Goal: Task Accomplishment & Management: Use online tool/utility

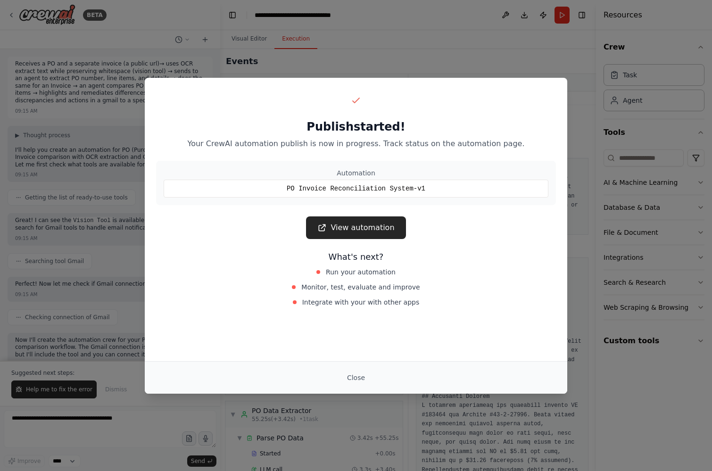
scroll to position [493, 0]
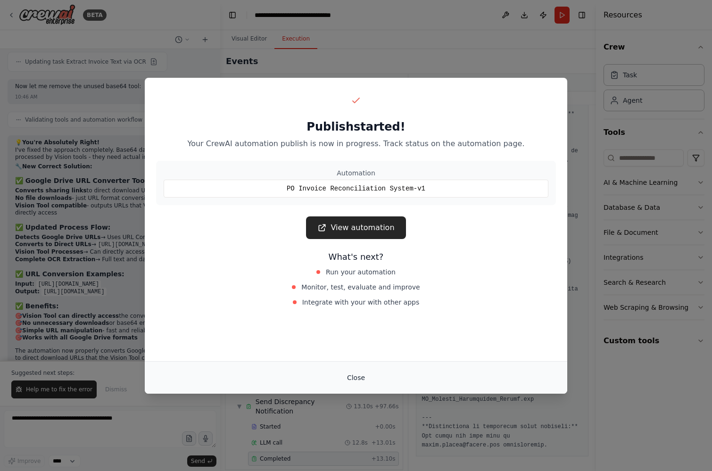
click at [340, 376] on button "Close" at bounding box center [355, 377] width 33 height 17
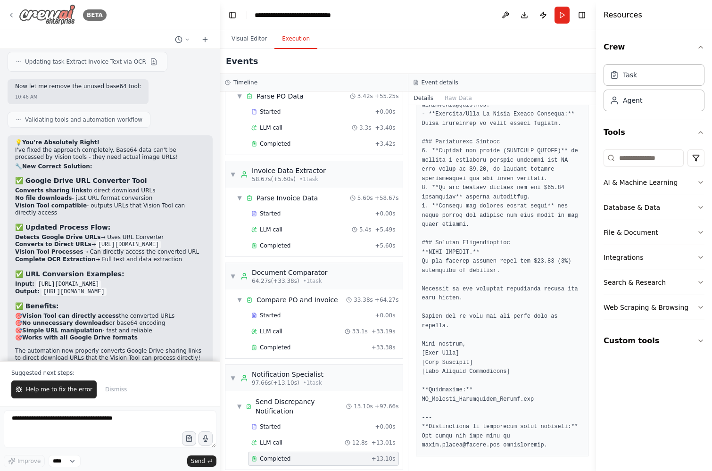
click at [26, 16] on img at bounding box center [47, 14] width 57 height 21
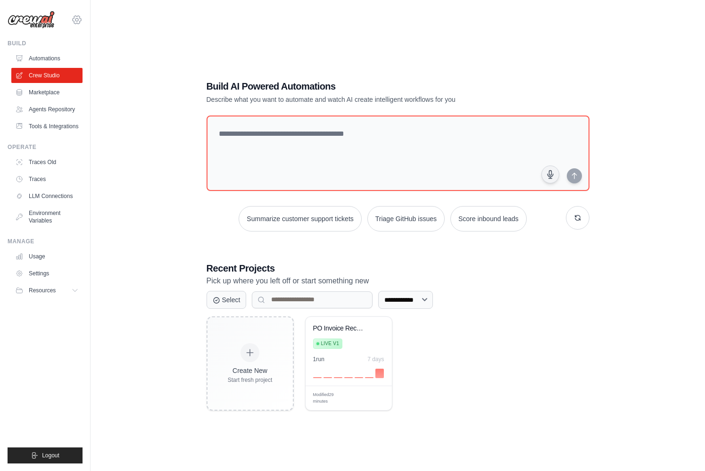
click at [77, 18] on icon at bounding box center [76, 19] width 3 height 3
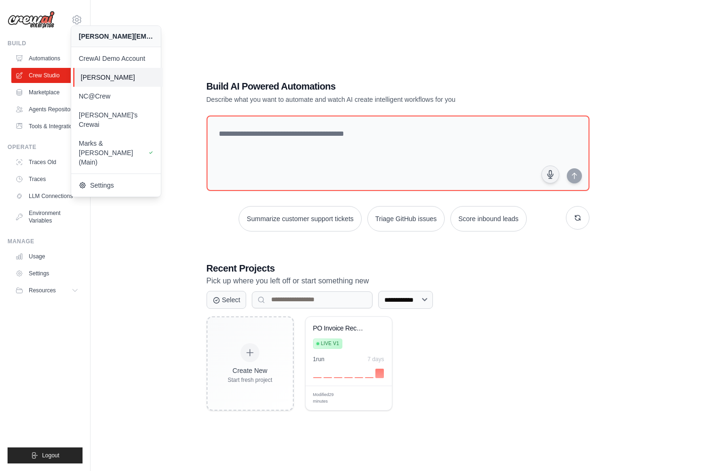
click at [125, 75] on span "[PERSON_NAME]" at bounding box center [118, 77] width 74 height 9
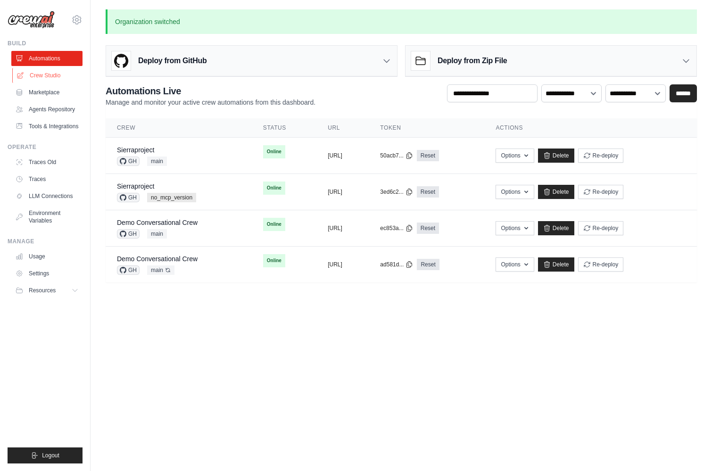
click at [41, 73] on link "Crew Studio" at bounding box center [47, 75] width 71 height 15
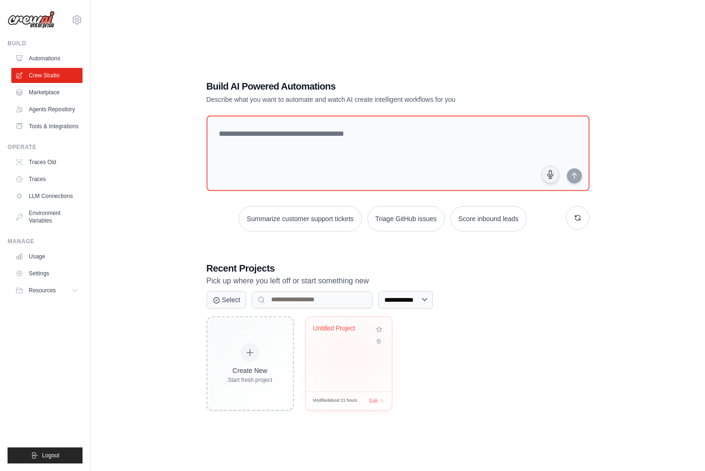
click at [349, 354] on div "Untitled Project" at bounding box center [348, 354] width 86 height 74
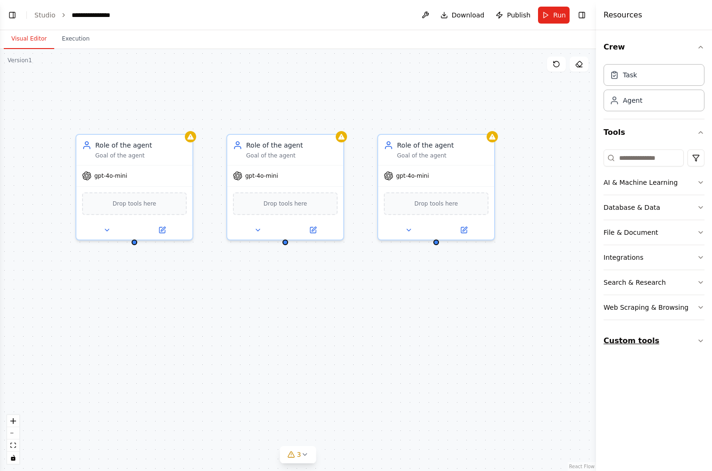
click at [688, 347] on button "Custom tools" at bounding box center [653, 341] width 101 height 26
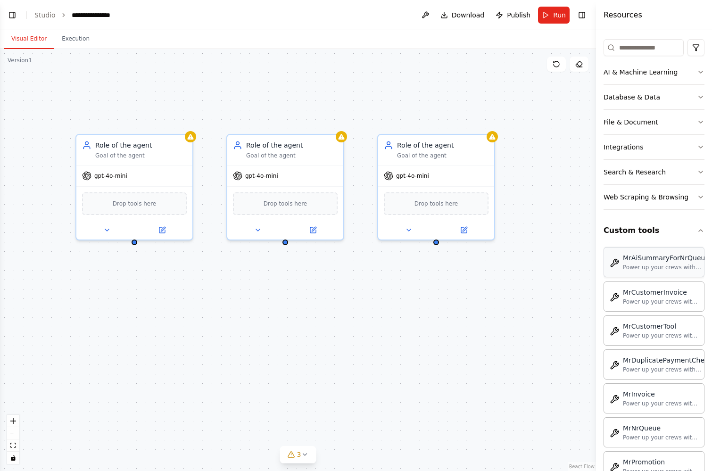
scroll to position [136, 0]
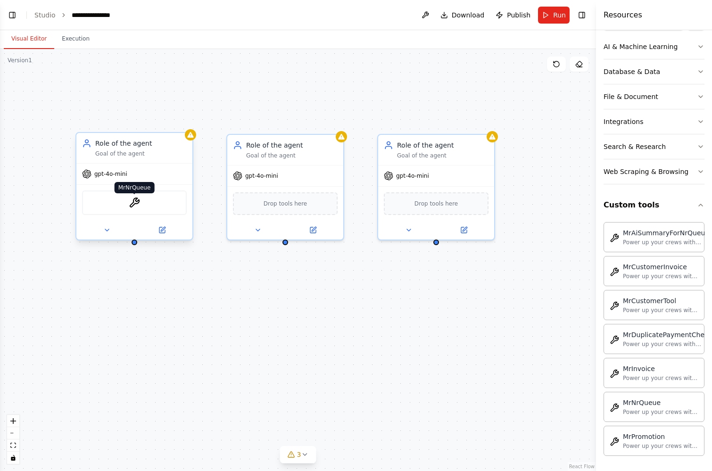
click at [138, 201] on img at bounding box center [134, 202] width 11 height 11
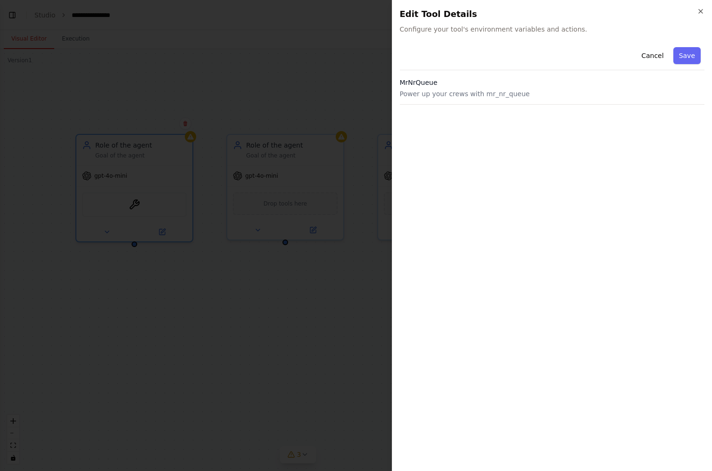
click at [439, 101] on div "MrNrQueue Power up your crews with mr_nr_queue" at bounding box center [552, 91] width 305 height 27
click at [454, 97] on p "Power up your crews with mr_nr_queue" at bounding box center [552, 93] width 305 height 9
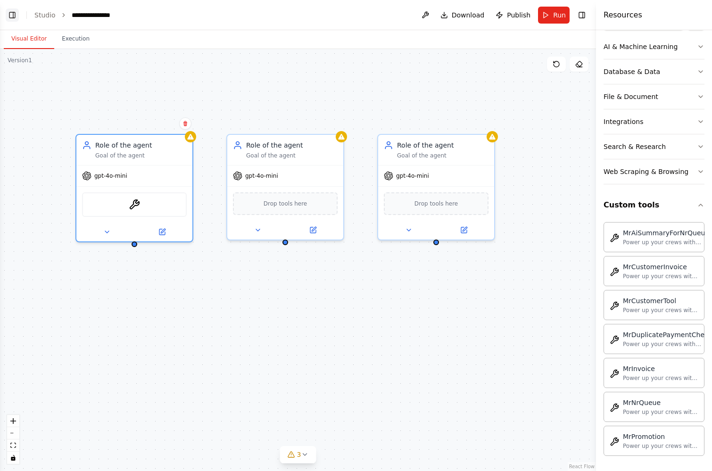
click at [14, 13] on button "Toggle Left Sidebar" at bounding box center [12, 14] width 13 height 13
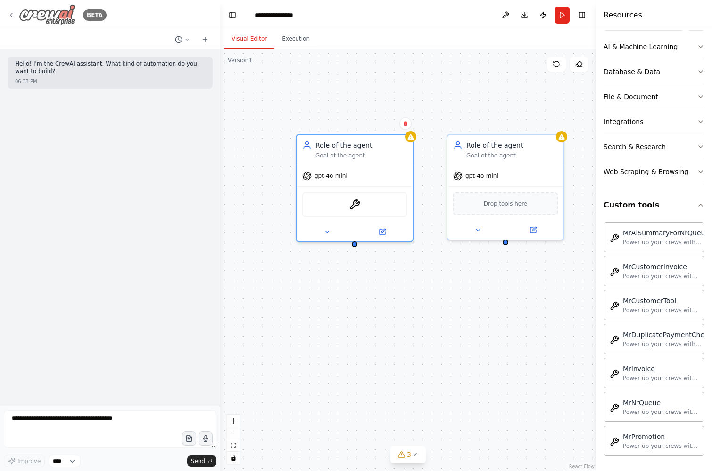
click at [14, 12] on icon at bounding box center [12, 15] width 8 height 8
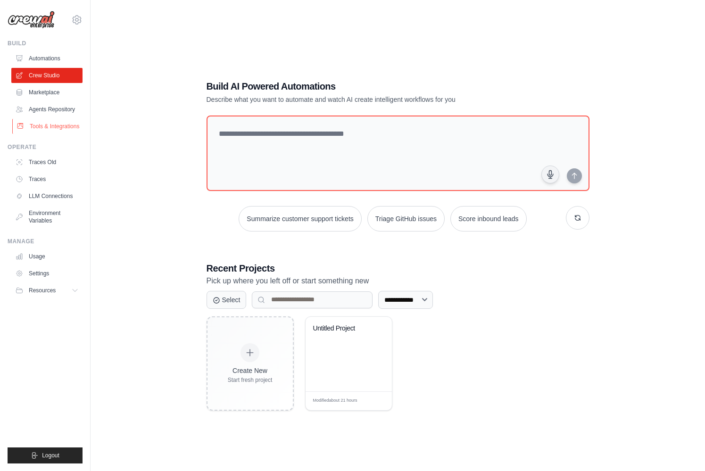
click at [44, 125] on link "Tools & Integrations" at bounding box center [47, 126] width 71 height 15
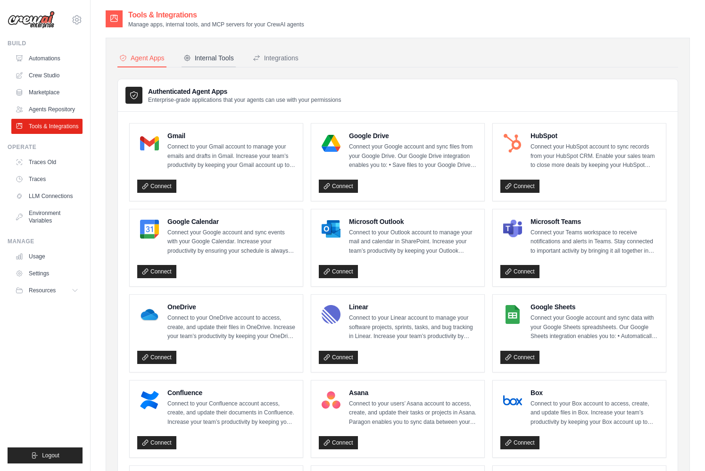
click at [203, 60] on div "Internal Tools" at bounding box center [208, 57] width 50 height 9
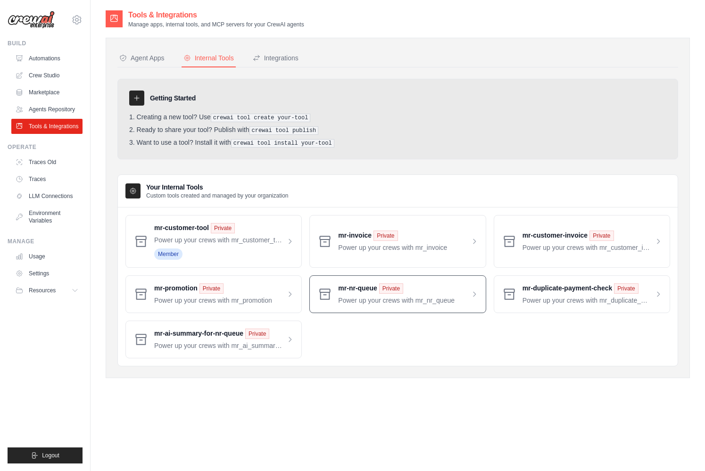
click at [365, 299] on span at bounding box center [408, 294] width 140 height 22
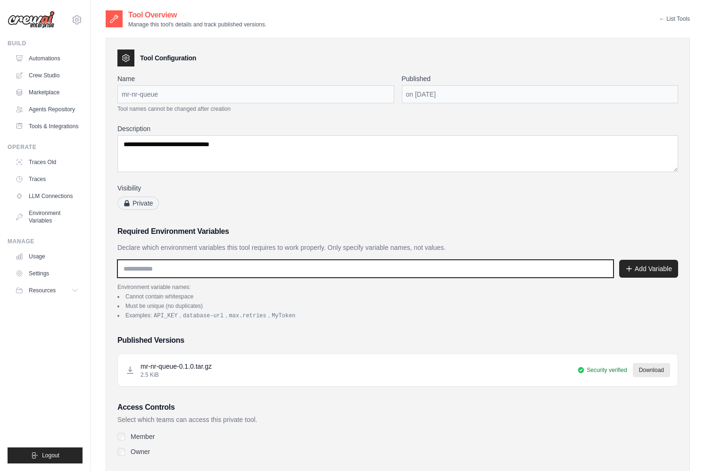
click at [238, 262] on input "text" at bounding box center [365, 269] width 496 height 18
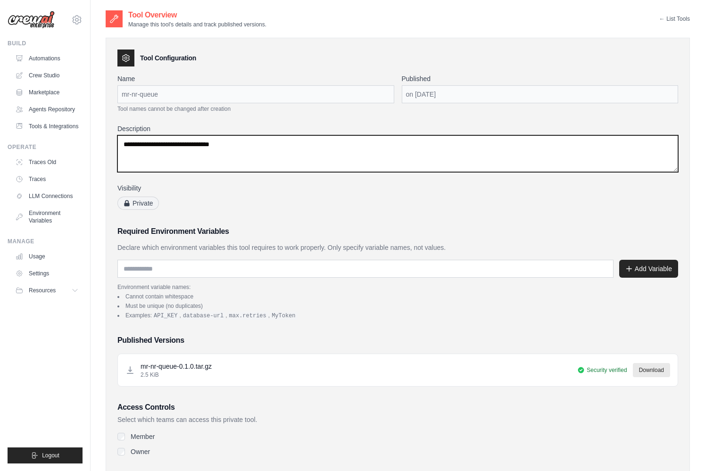
click at [239, 158] on textarea "**********" at bounding box center [397, 153] width 560 height 37
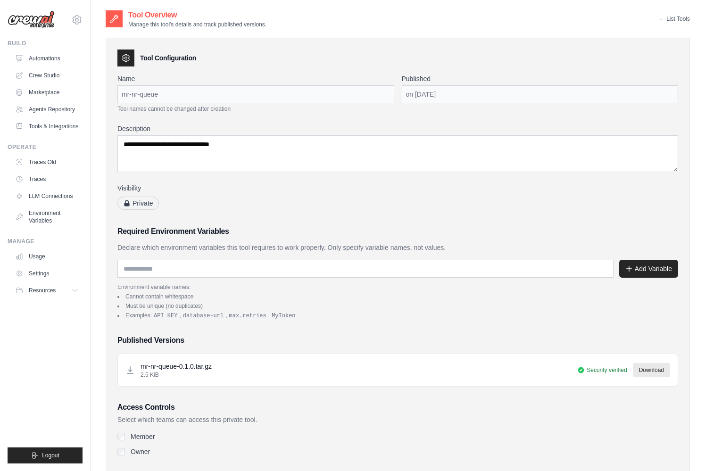
click at [146, 201] on span "Private" at bounding box center [137, 203] width 41 height 13
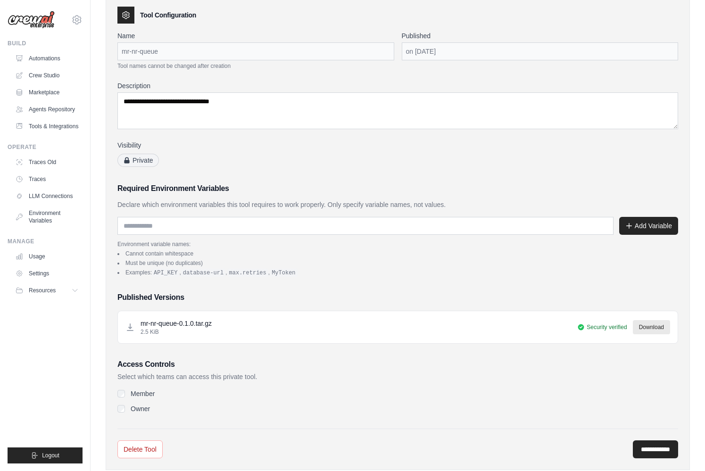
scroll to position [66, 0]
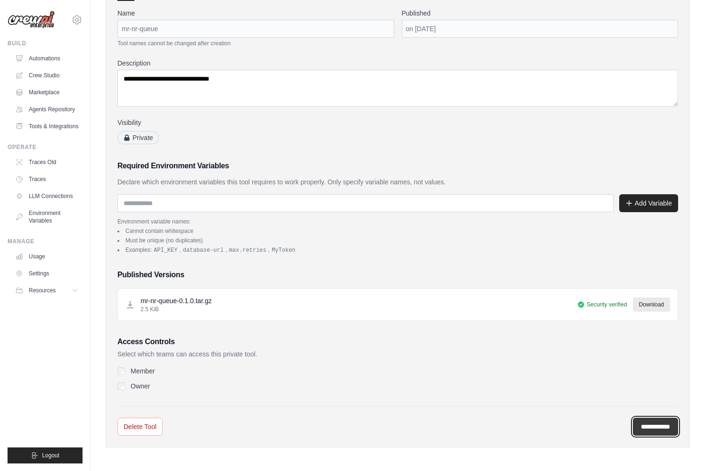
click at [644, 421] on input "**********" at bounding box center [655, 427] width 45 height 18
